Goal: Book appointment/travel/reservation

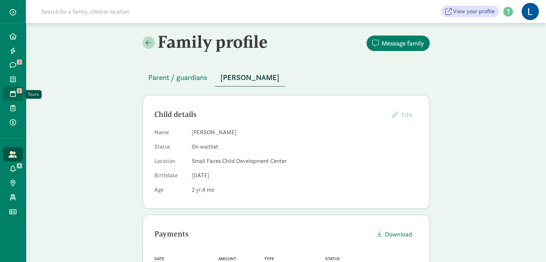
click at [17, 91] on span "2" at bounding box center [19, 90] width 5 height 5
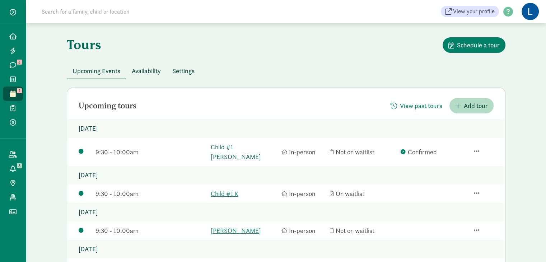
click at [245, 146] on link "Child #1 [PERSON_NAME]" at bounding box center [244, 151] width 67 height 19
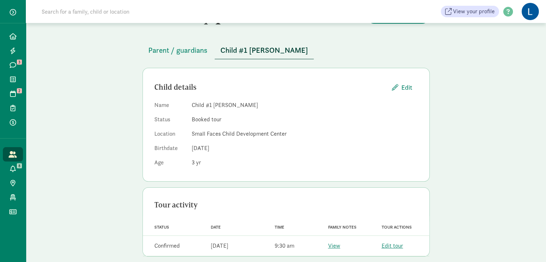
scroll to position [36, 0]
